Goal: Check status: Check status

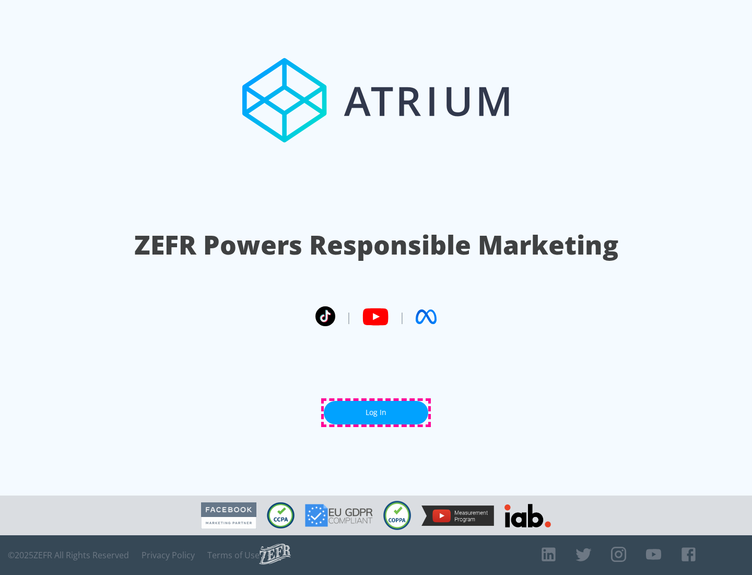
click at [376, 412] on link "Log In" at bounding box center [376, 413] width 105 height 24
